Goal: Communication & Community: Participate in discussion

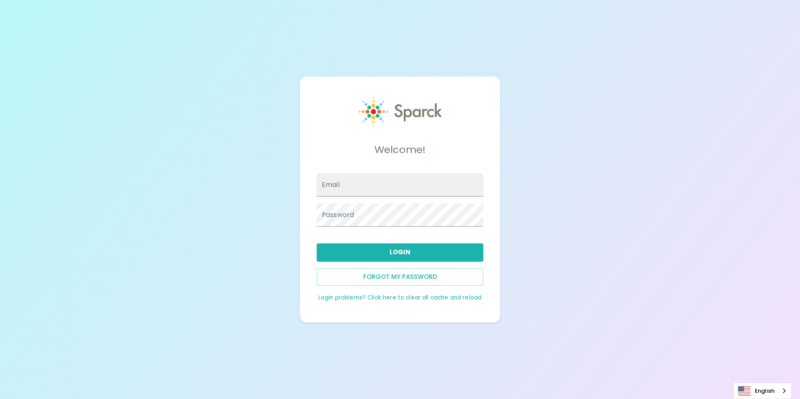
type input "[EMAIL_ADDRESS][DOMAIN_NAME]"
click at [421, 257] on button "Login" at bounding box center [400, 253] width 167 height 18
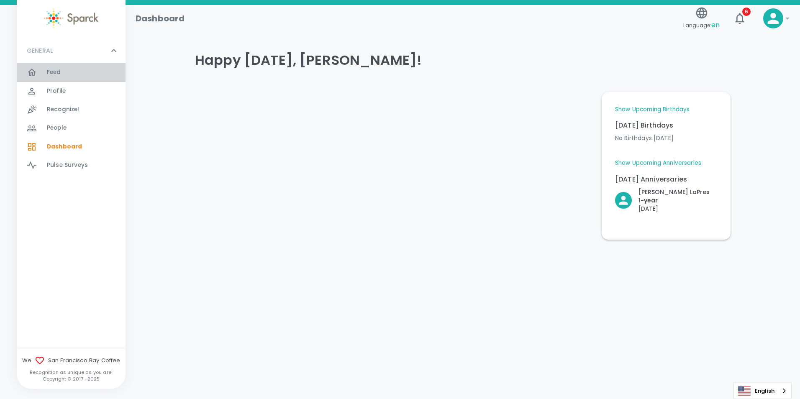
click at [68, 72] on div "Feed 0" at bounding box center [86, 73] width 79 height 12
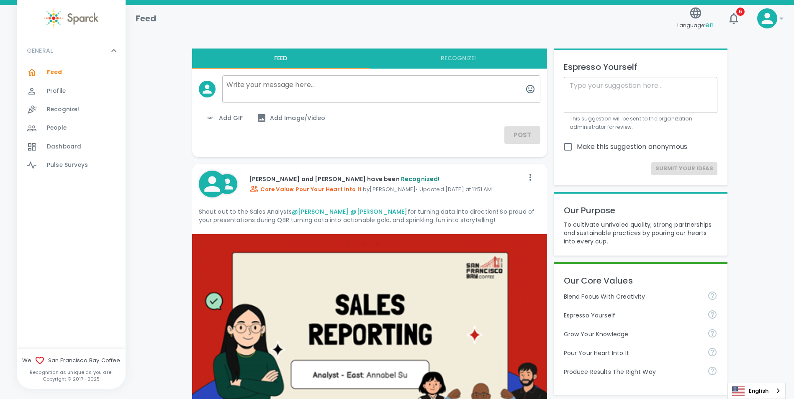
click at [364, 212] on link "@[PERSON_NAME]" at bounding box center [378, 212] width 57 height 8
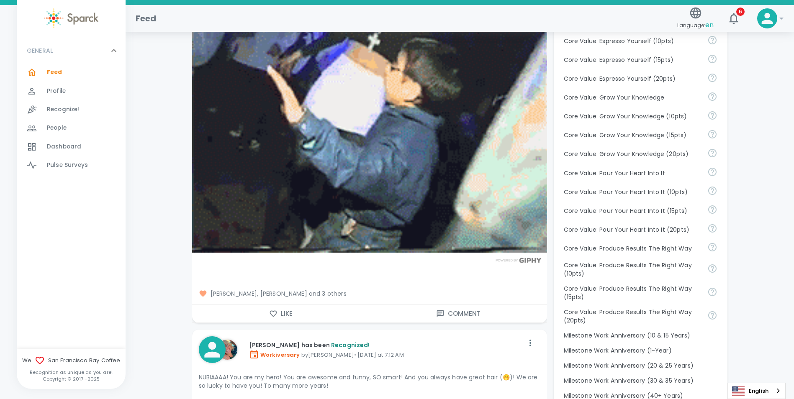
scroll to position [628, 0]
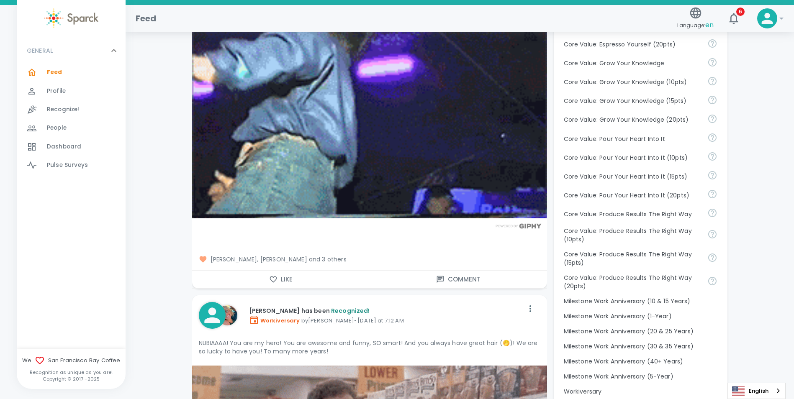
click at [344, 256] on span "[PERSON_NAME], [PERSON_NAME] and 3 others" at bounding box center [369, 259] width 341 height 8
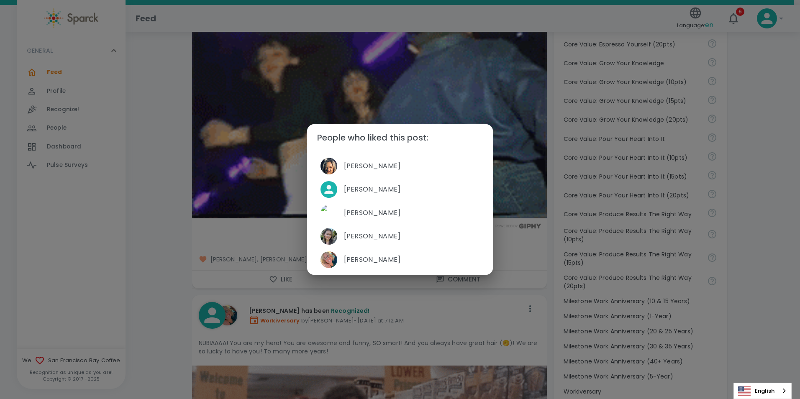
click at [185, 248] on div "People who liked this post: [PERSON_NAME] [PERSON_NAME] [PERSON_NAME] [PERSON_N…" at bounding box center [400, 199] width 800 height 399
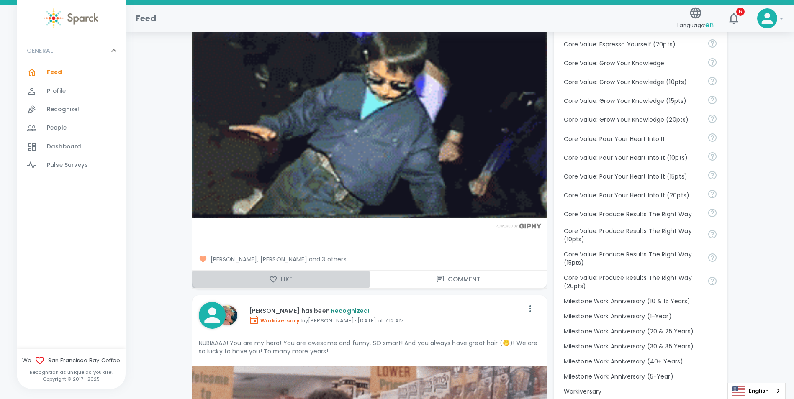
click at [294, 280] on button "Like" at bounding box center [280, 280] width 177 height 18
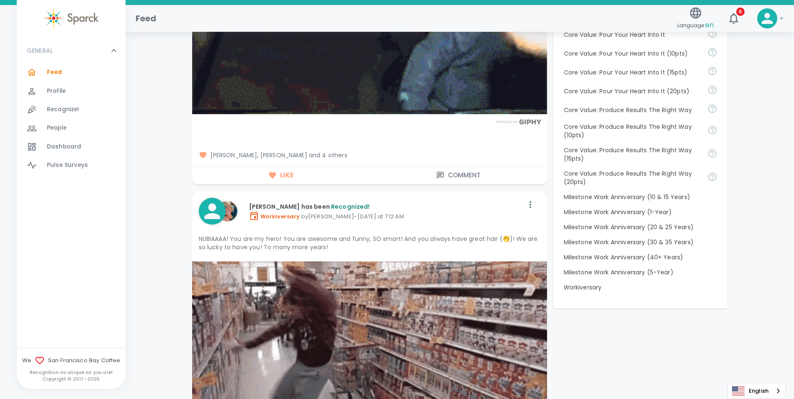
scroll to position [837, 0]
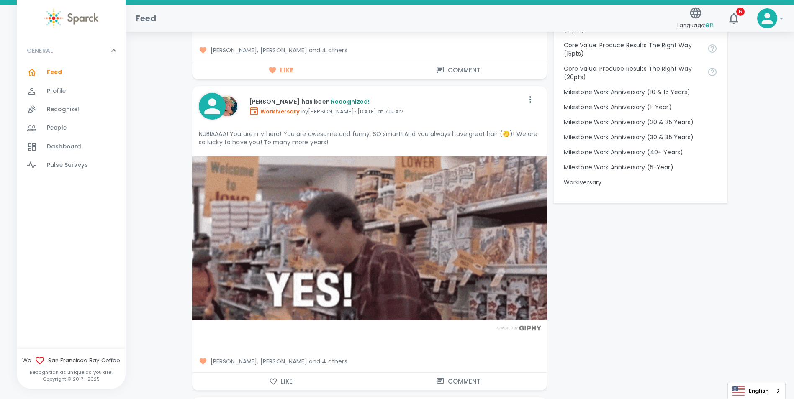
click at [290, 378] on button "Like" at bounding box center [280, 382] width 177 height 18
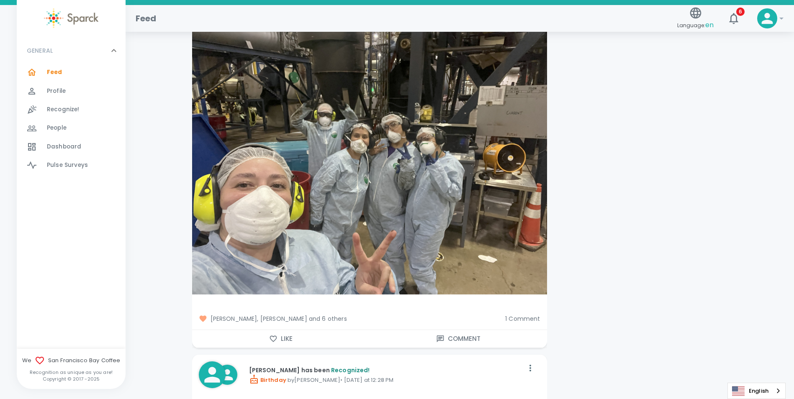
scroll to position [1799, 0]
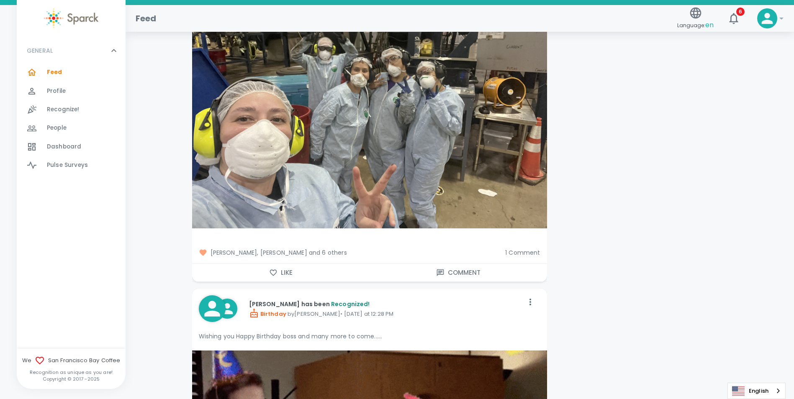
click at [335, 251] on span "[PERSON_NAME], [PERSON_NAME] and 6 others" at bounding box center [349, 253] width 300 height 8
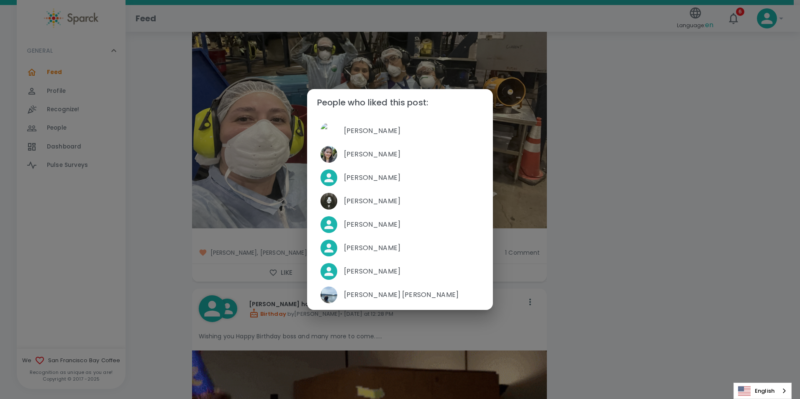
click at [547, 211] on div "People who liked this post: [PERSON_NAME] [PERSON_NAME] [PERSON_NAME] [PERSON_N…" at bounding box center [400, 199] width 800 height 399
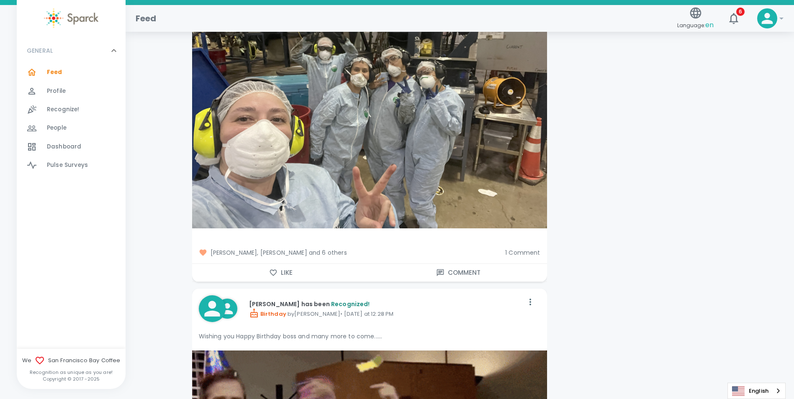
click at [520, 256] on span "1 Comment" at bounding box center [522, 253] width 35 height 8
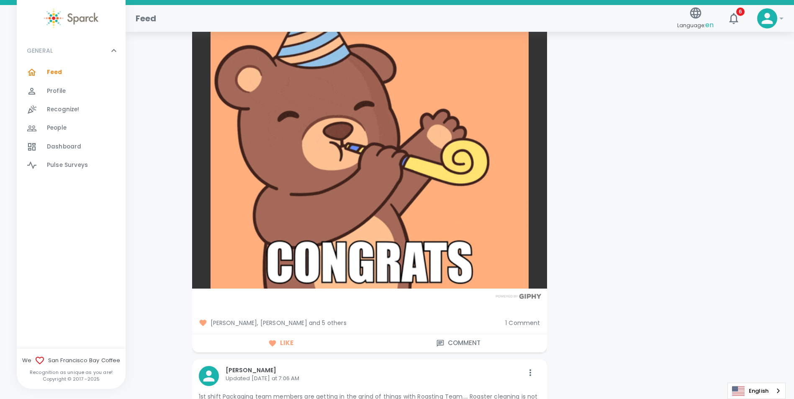
scroll to position [1339, 0]
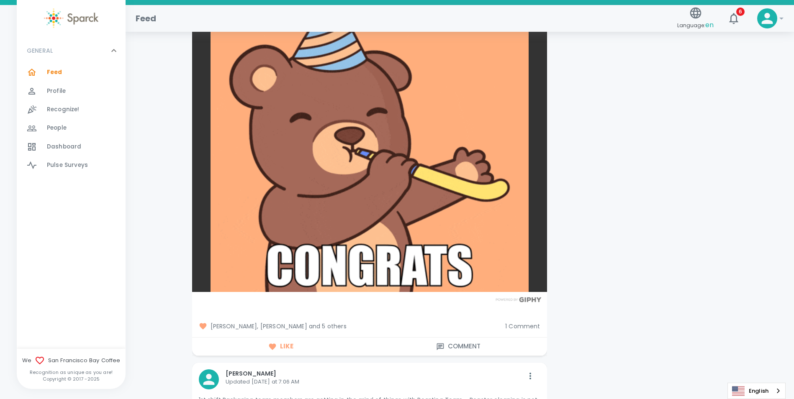
click at [525, 325] on span "1 Comment" at bounding box center [522, 326] width 35 height 8
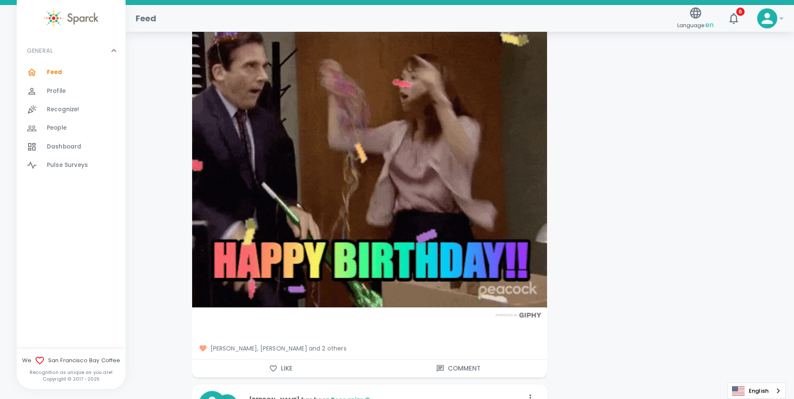
scroll to position [2260, 0]
